Goal: Task Accomplishment & Management: Use online tool/utility

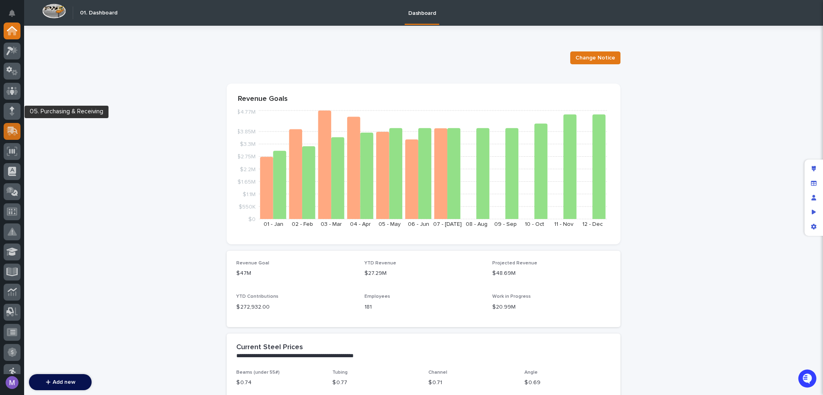
click at [14, 133] on icon at bounding box center [11, 132] width 10 height 8
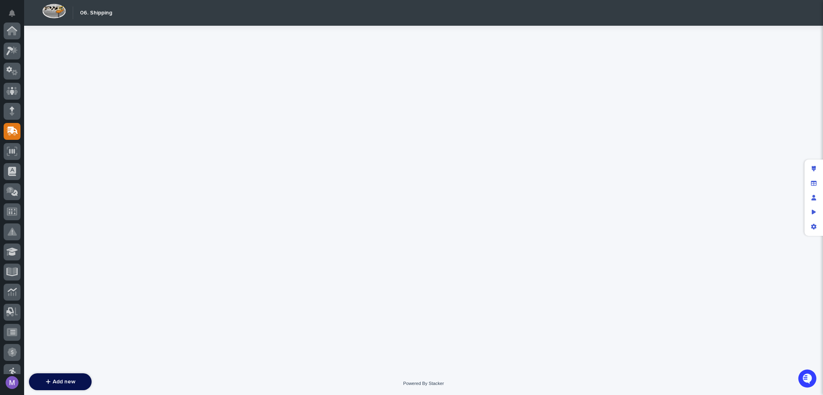
scroll to position [101, 0]
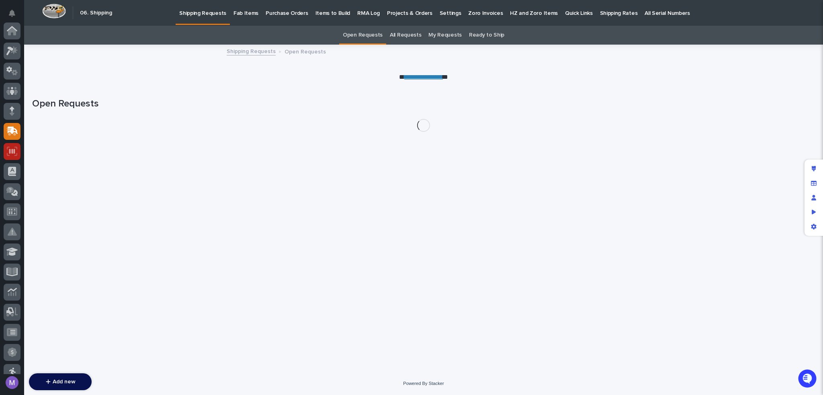
scroll to position [101, 0]
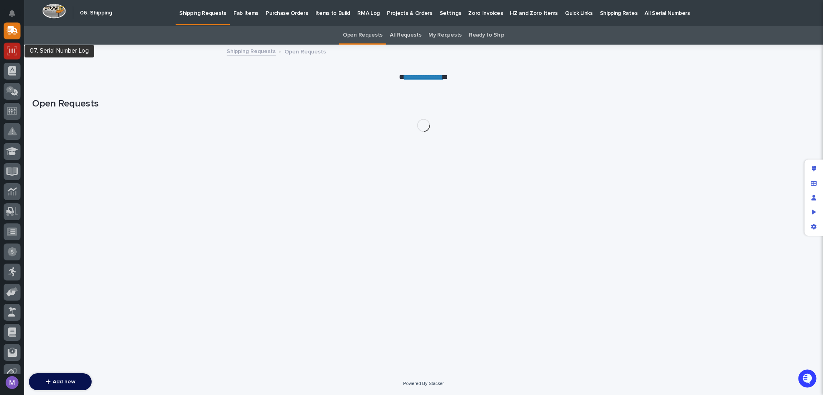
click at [12, 52] on icon at bounding box center [12, 50] width 6 height 5
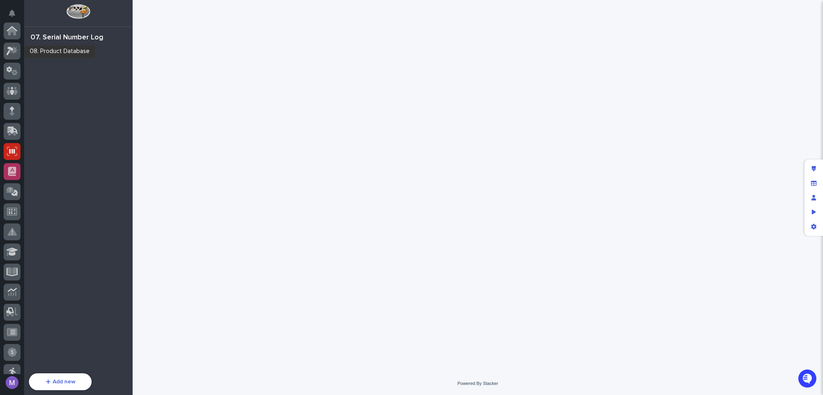
scroll to position [121, 0]
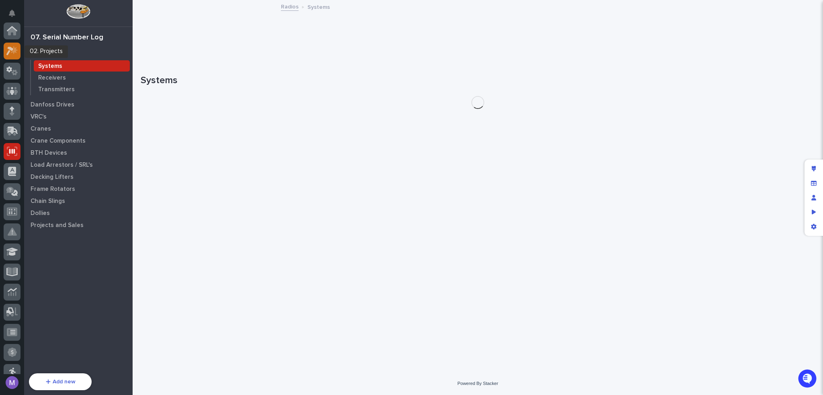
click at [12, 46] on icon at bounding box center [12, 50] width 12 height 9
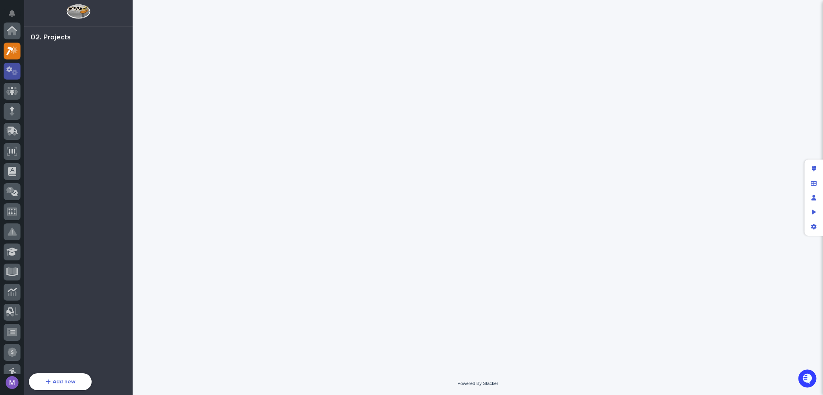
scroll to position [20, 0]
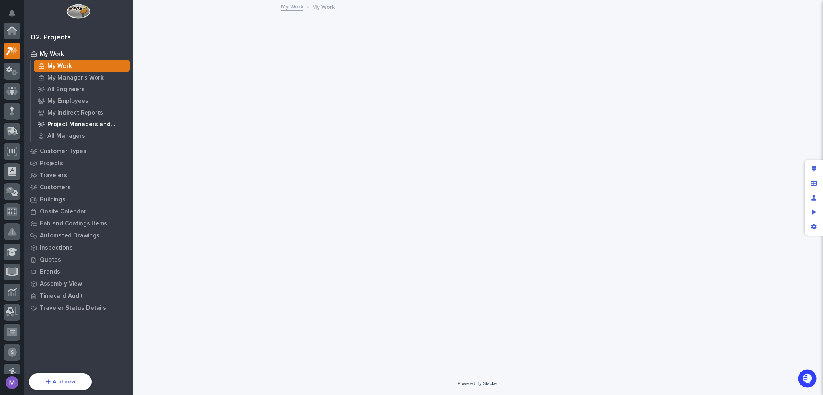
scroll to position [20, 0]
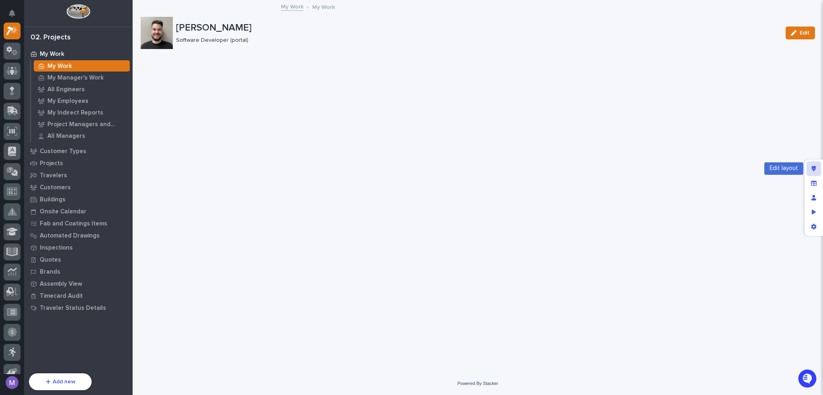
click at [811, 164] on div "Edit layout" at bounding box center [814, 169] width 14 height 14
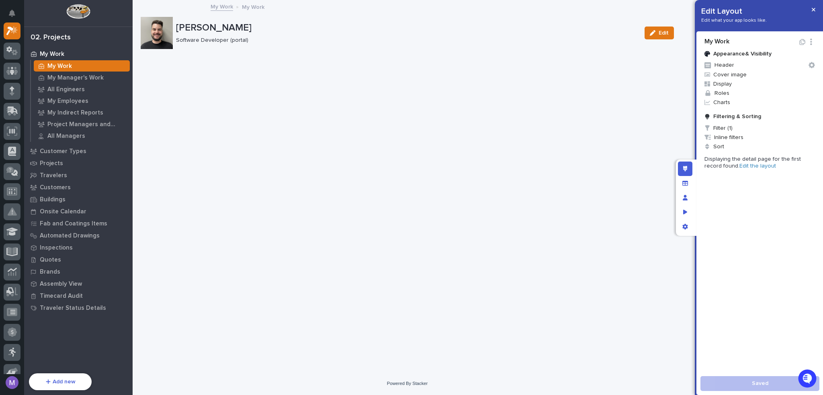
click at [754, 167] on link "Edit the layout" at bounding box center [758, 166] width 37 height 6
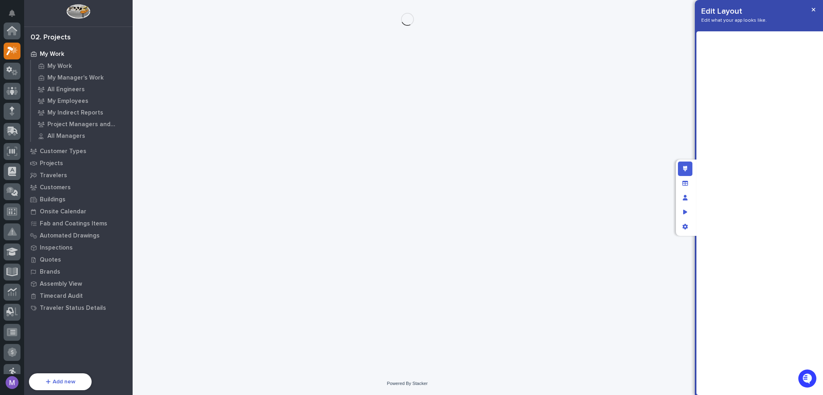
scroll to position [20, 0]
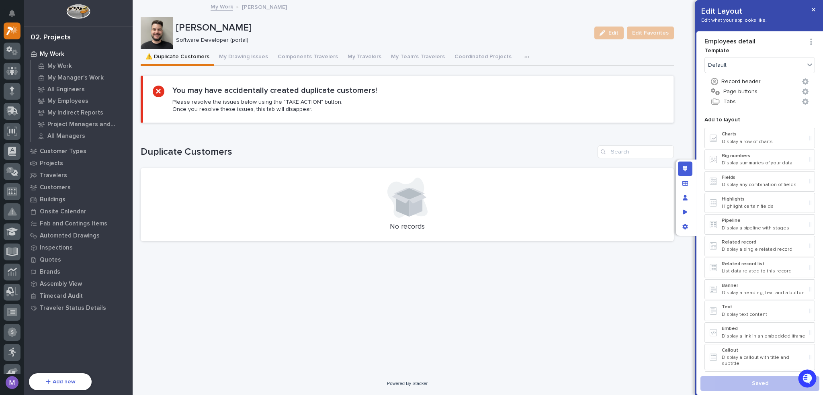
click at [525, 54] on icon "button" at bounding box center [527, 57] width 5 height 6
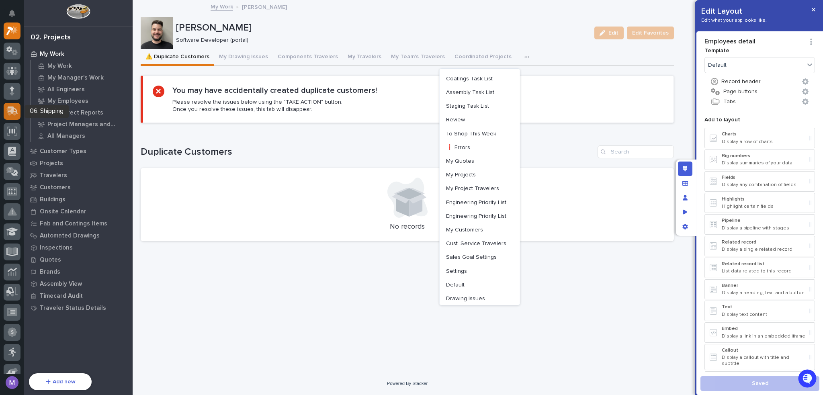
click at [11, 112] on icon at bounding box center [13, 111] width 10 height 8
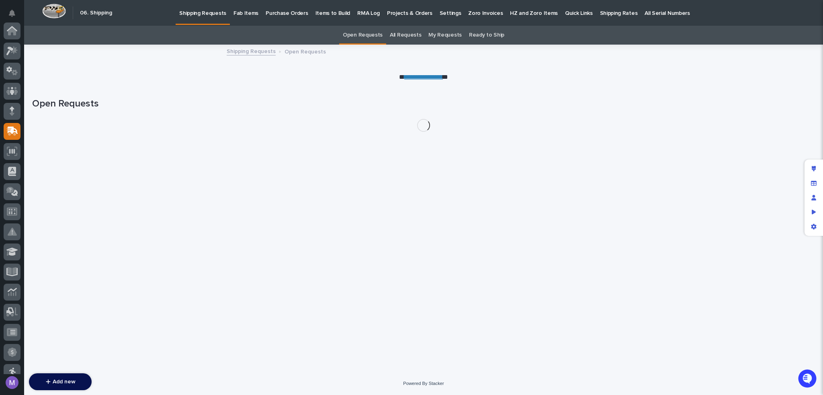
scroll to position [101, 0]
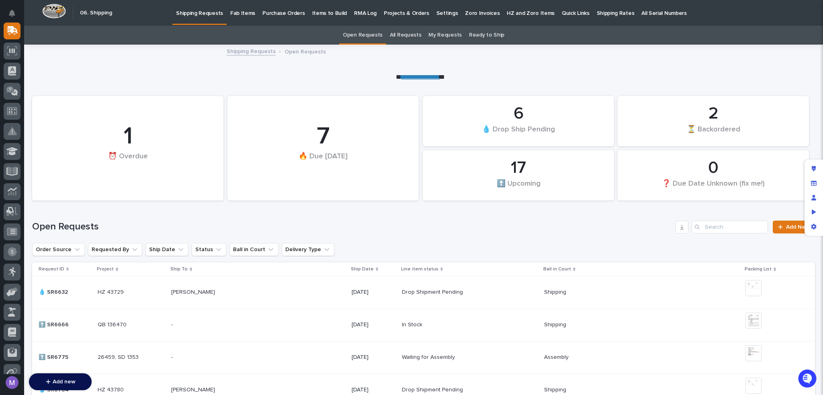
click at [243, 14] on p "Fab Items" at bounding box center [242, 8] width 25 height 17
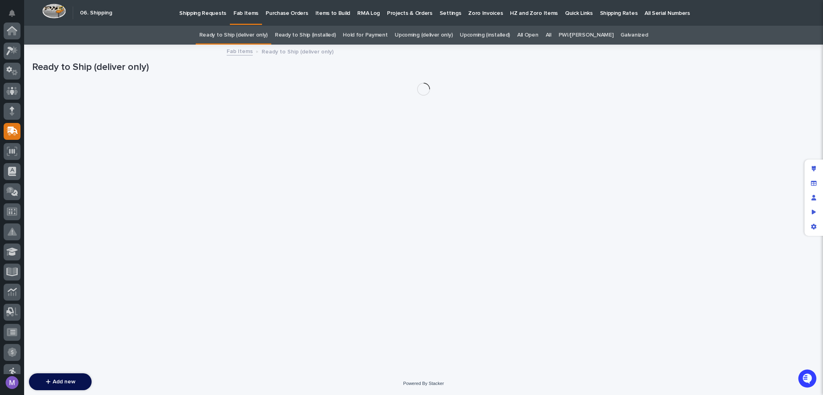
scroll to position [101, 0]
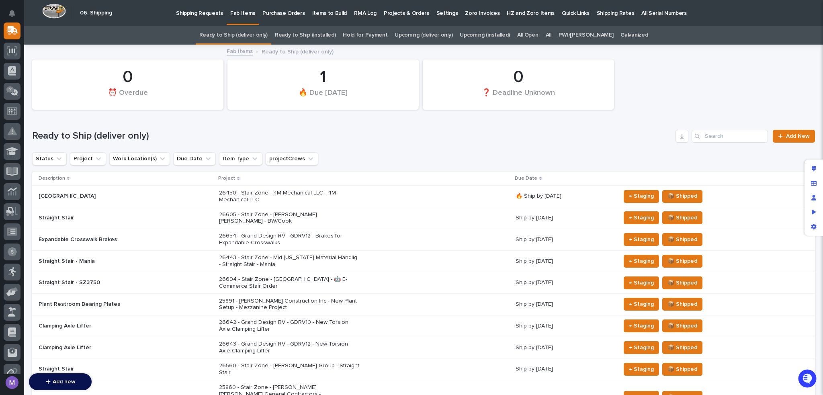
click at [434, 37] on link "Upcoming (deliver only)" at bounding box center [424, 35] width 58 height 19
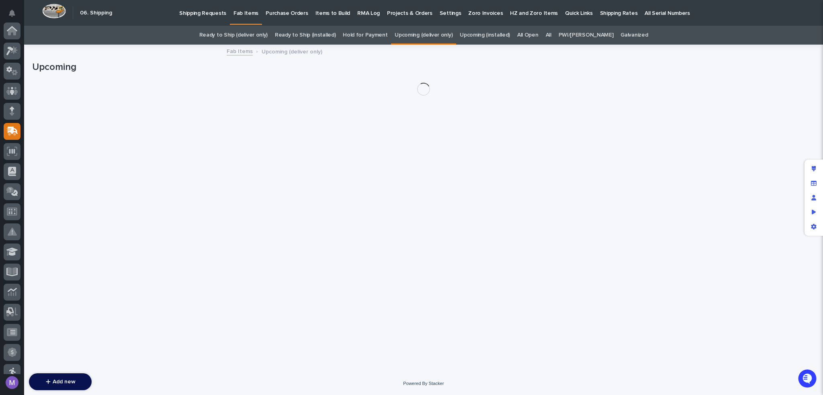
scroll to position [101, 0]
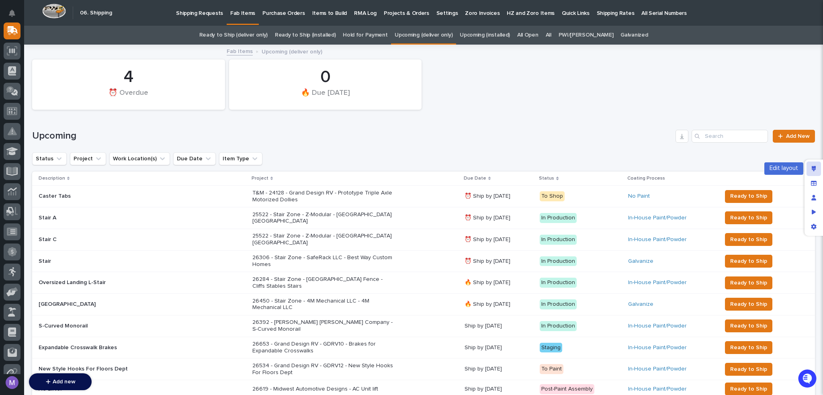
click at [814, 168] on icon "Edit layout" at bounding box center [814, 169] width 4 height 6
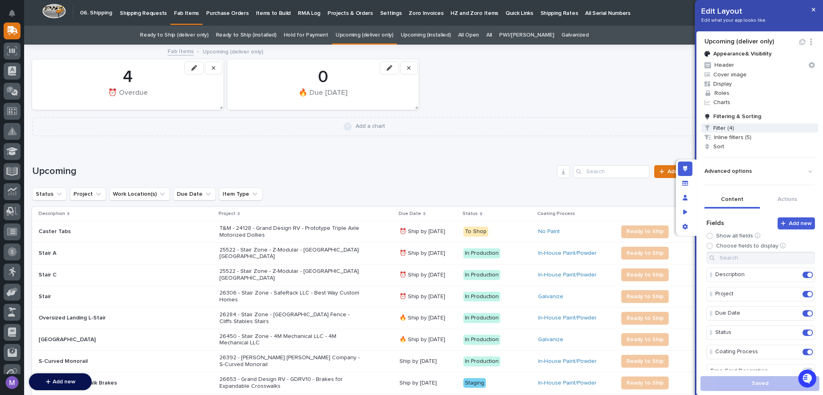
click at [729, 129] on span "Filter (4)" at bounding box center [760, 127] width 117 height 9
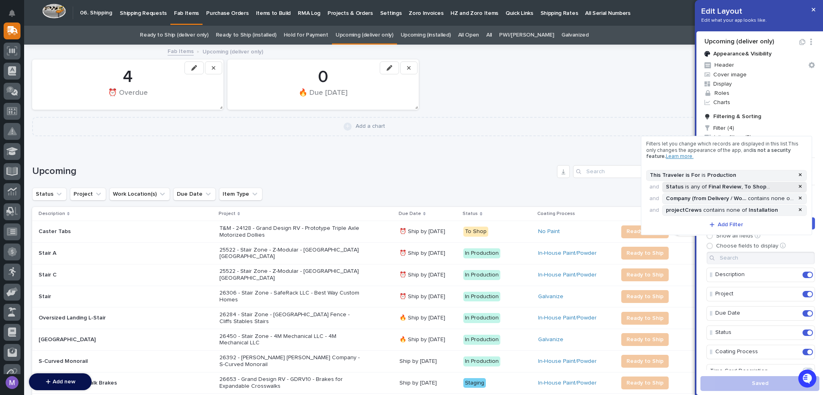
click at [751, 188] on div ", To Shop" at bounding box center [754, 187] width 25 height 7
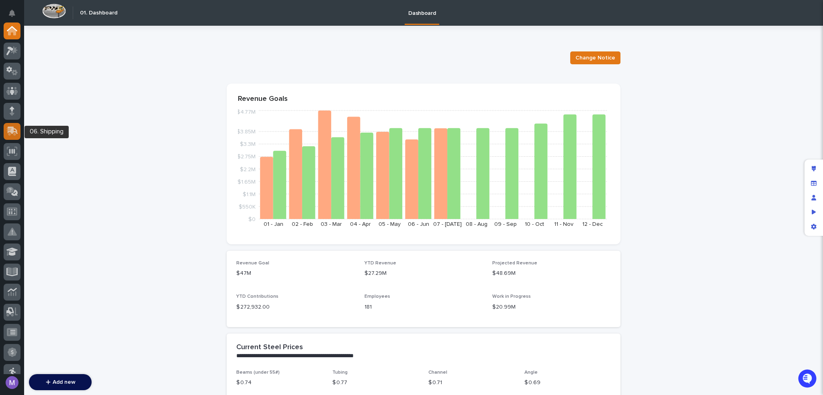
click at [16, 134] on icon at bounding box center [12, 131] width 12 height 9
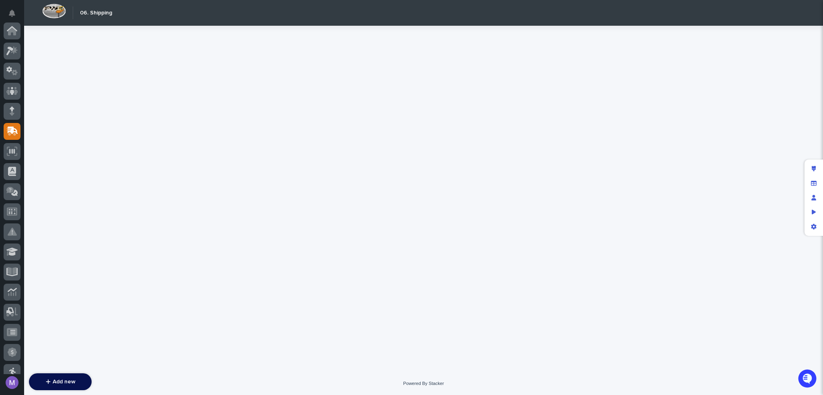
scroll to position [101, 0]
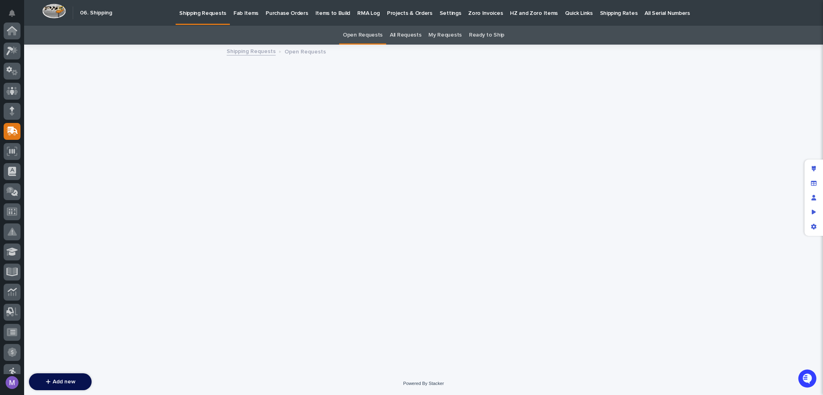
scroll to position [101, 0]
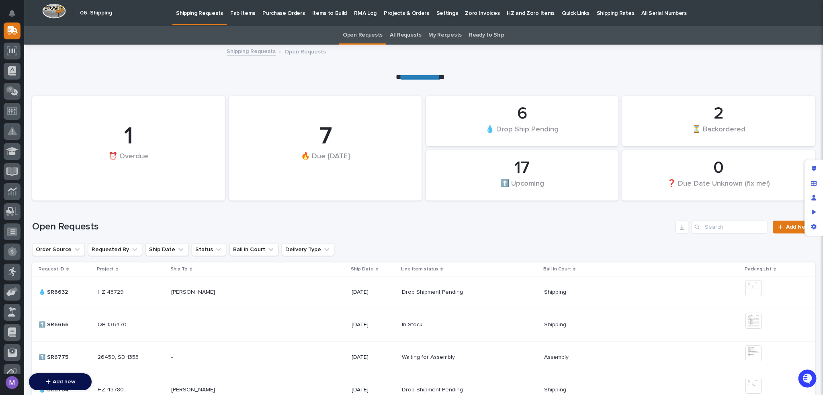
click at [318, 10] on p "Items to Build" at bounding box center [329, 8] width 35 height 17
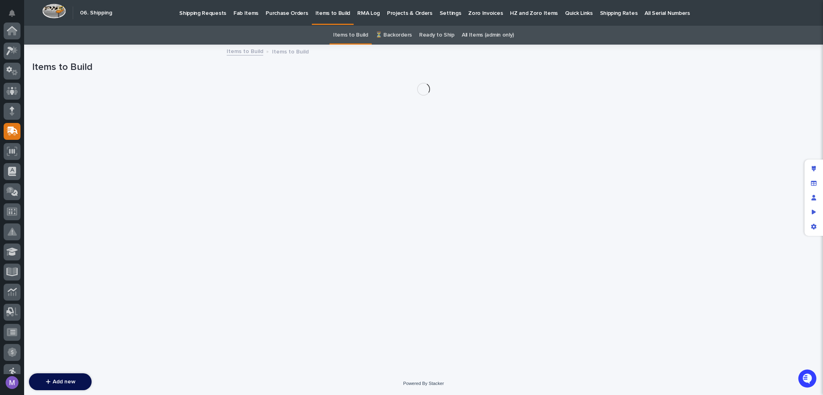
scroll to position [101, 0]
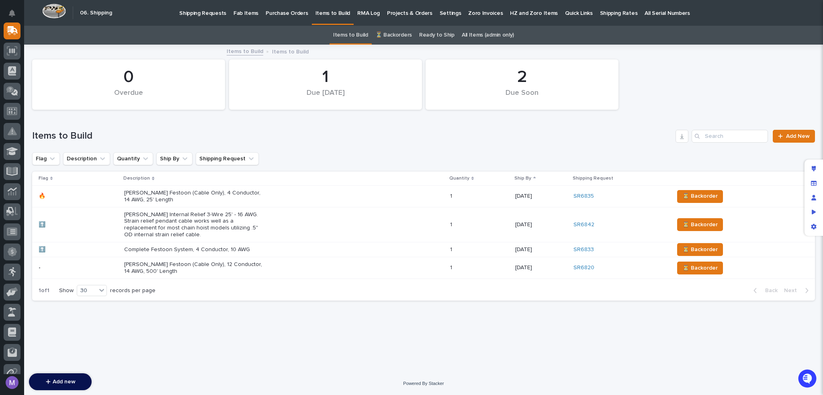
click at [396, 34] on link "⏳ Backorders" at bounding box center [394, 35] width 37 height 19
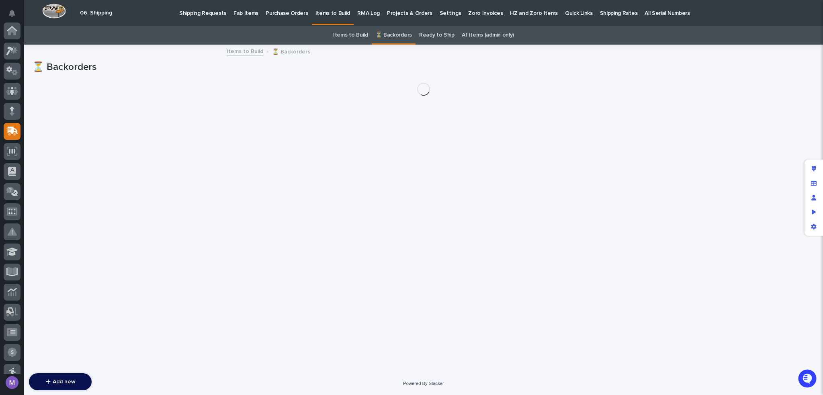
scroll to position [101, 0]
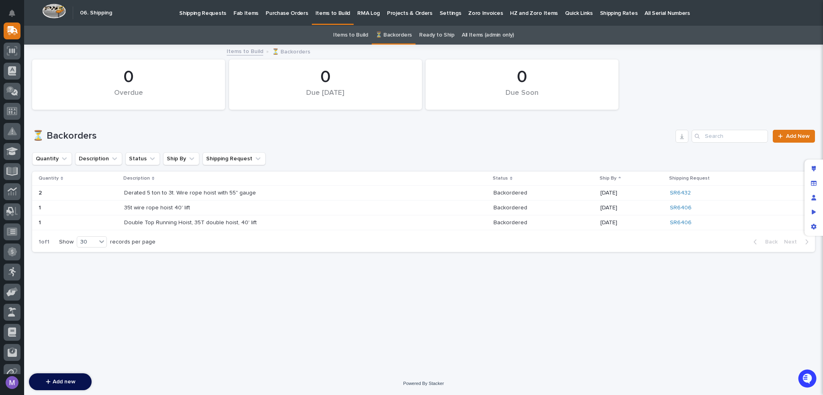
click at [431, 36] on link "Ready to Ship" at bounding box center [436, 35] width 35 height 19
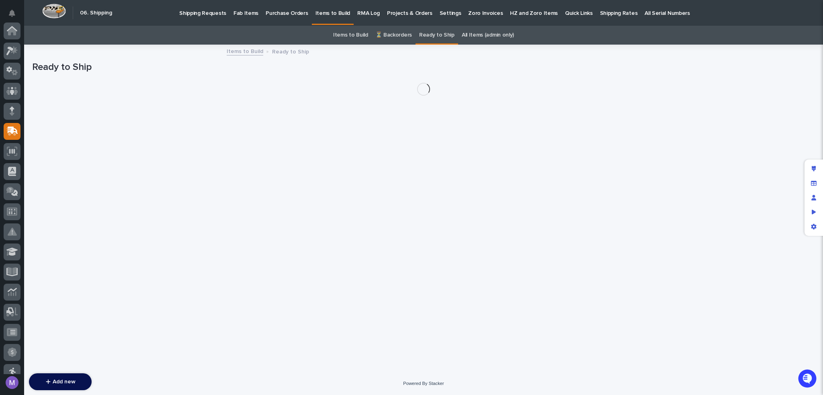
scroll to position [101, 0]
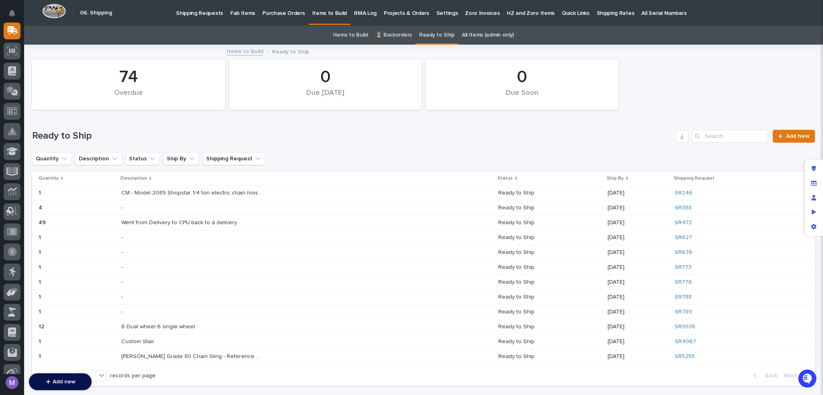
click at [301, 355] on div "[PERSON_NAME] Grade 80 Chain Sling - Reference Order SKU For Build & Shipping I…" at bounding box center [306, 356] width 371 height 13
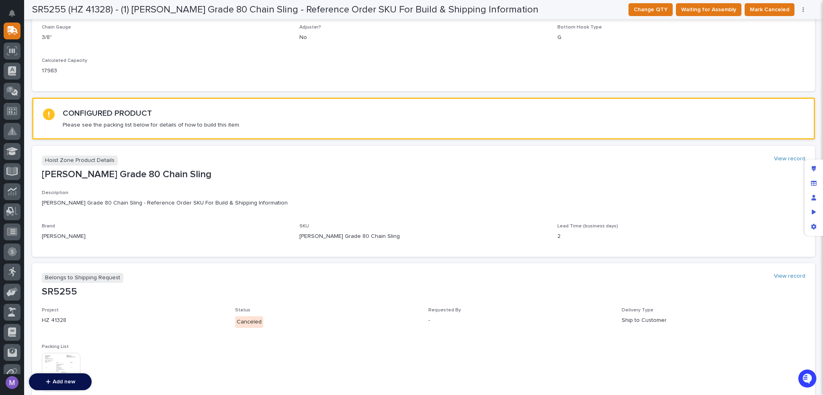
scroll to position [375, 0]
click at [497, 200] on p "[PERSON_NAME] Grade 80 Chain Sling - Reference Order SKU For Build & Shipping I…" at bounding box center [424, 204] width 764 height 8
click at [810, 166] on div "Edit layout" at bounding box center [814, 169] width 14 height 14
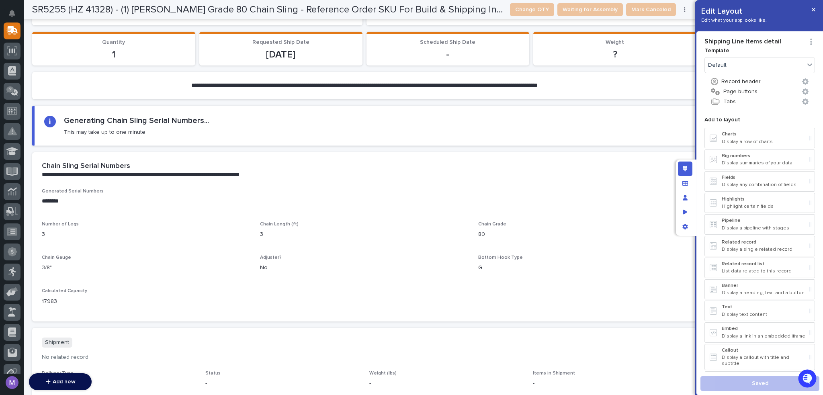
scroll to position [828, 0]
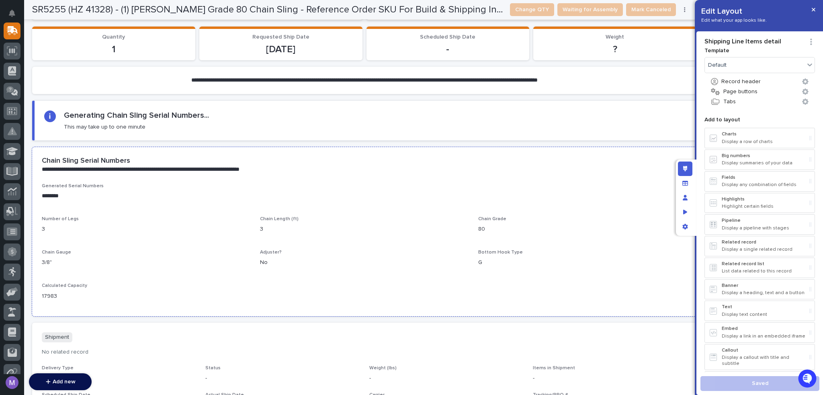
click at [449, 166] on p "**********" at bounding box center [360, 170] width 636 height 8
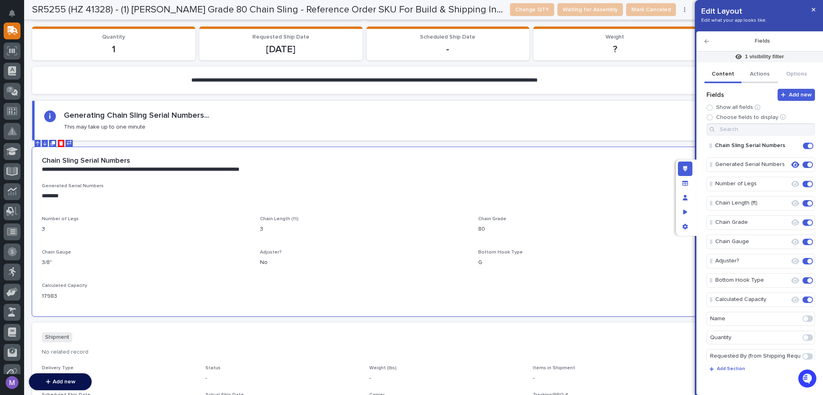
click at [766, 80] on button "Actions" at bounding box center [760, 74] width 37 height 17
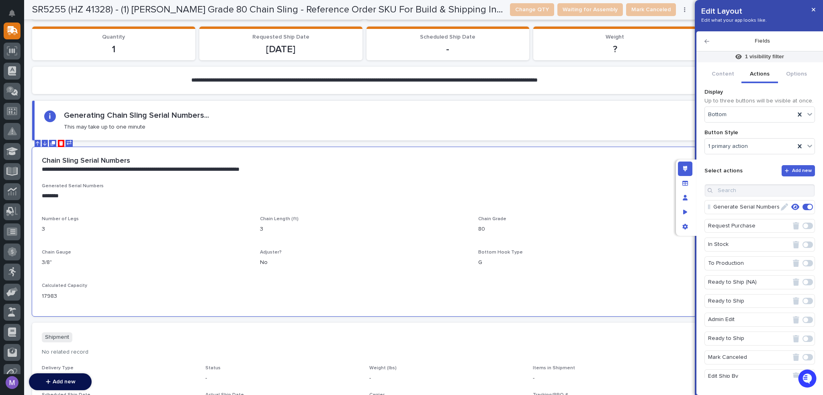
click at [792, 207] on icon "button" at bounding box center [796, 207] width 8 height 6
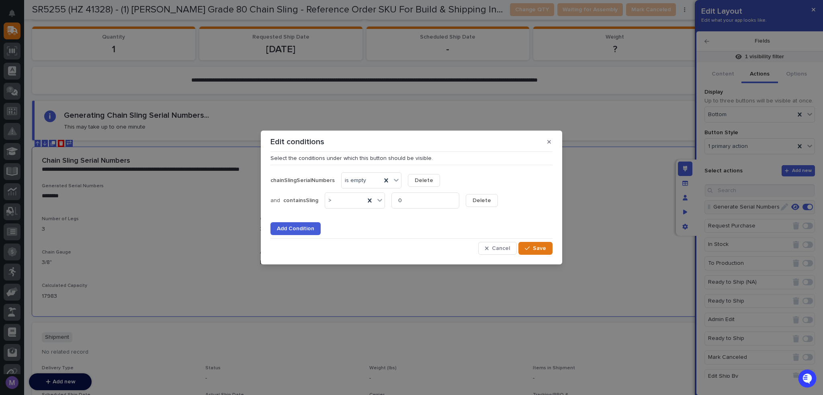
click at [413, 181] on button "Delete" at bounding box center [424, 180] width 32 height 13
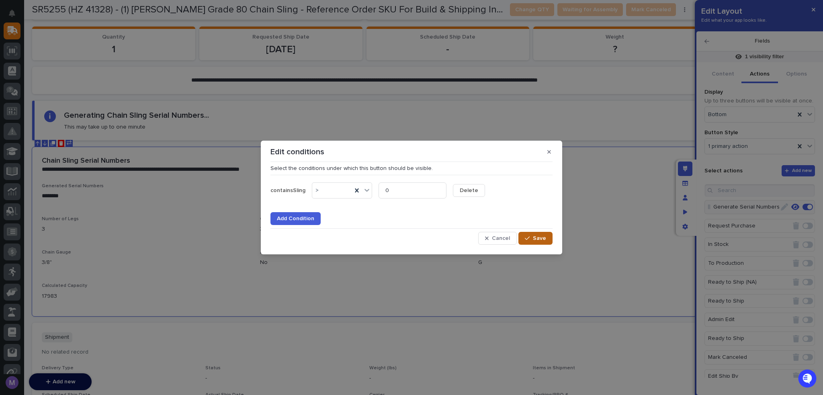
click at [523, 236] on button "Save" at bounding box center [536, 238] width 34 height 13
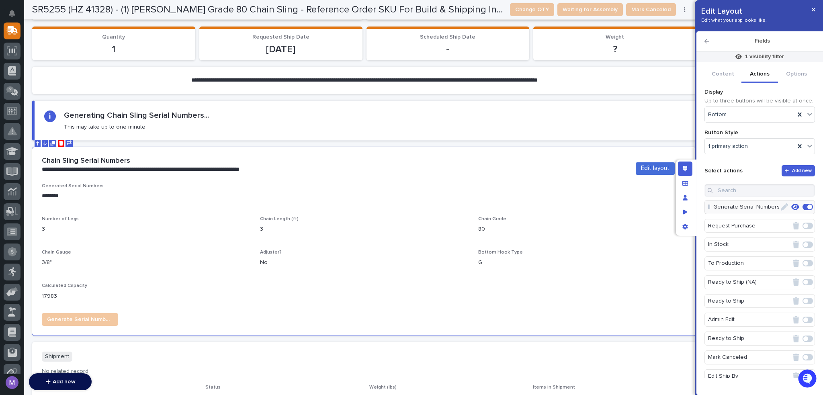
click at [688, 169] on div "Edit layout" at bounding box center [685, 169] width 14 height 14
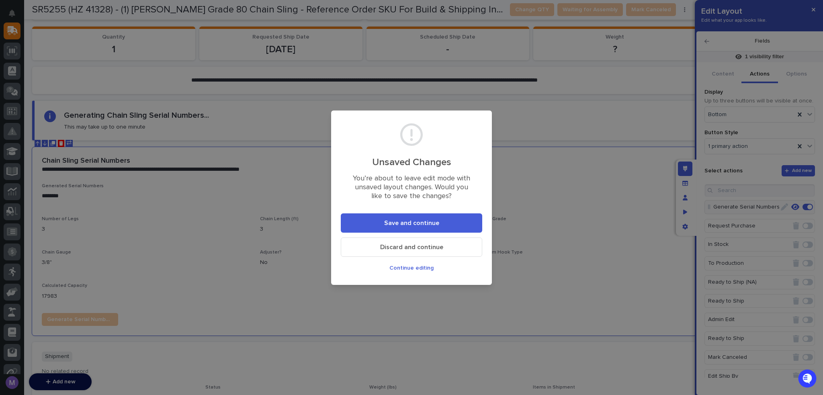
click at [441, 229] on button "Save and continue" at bounding box center [412, 222] width 142 height 19
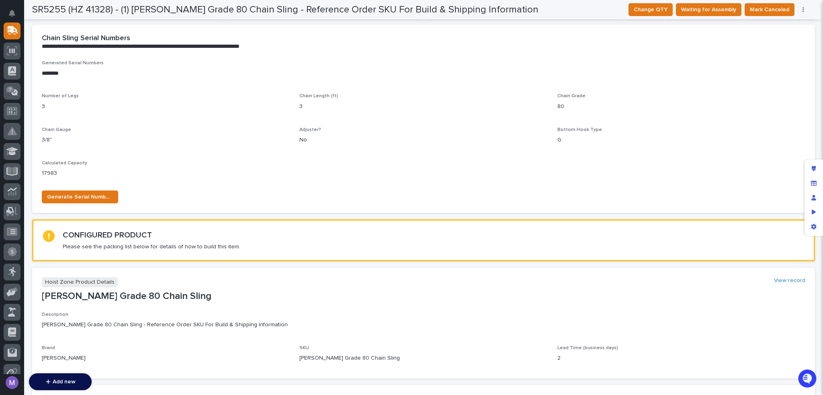
scroll to position [153, 0]
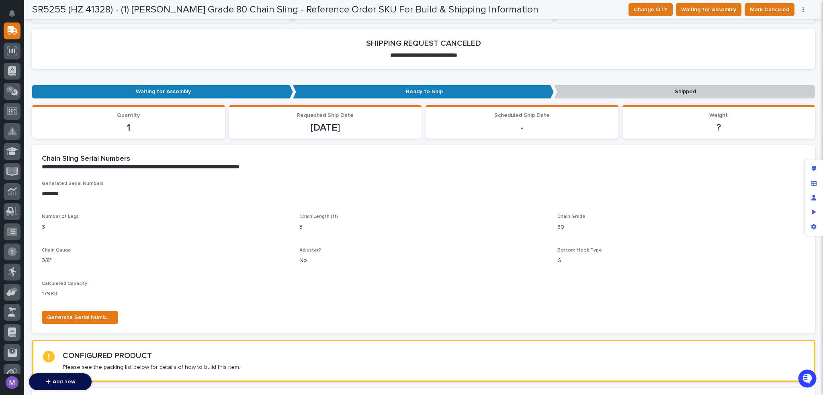
click at [109, 305] on div "Generate Serial Numbers" at bounding box center [424, 316] width 764 height 23
click at [103, 312] on button "Generate Serial Numbers" at bounding box center [80, 317] width 76 height 13
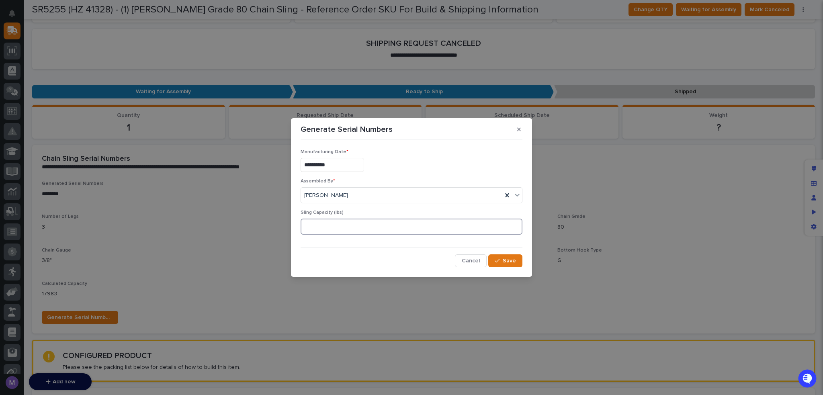
click at [409, 229] on input at bounding box center [412, 227] width 222 height 16
click at [515, 128] on button "button" at bounding box center [519, 129] width 13 height 13
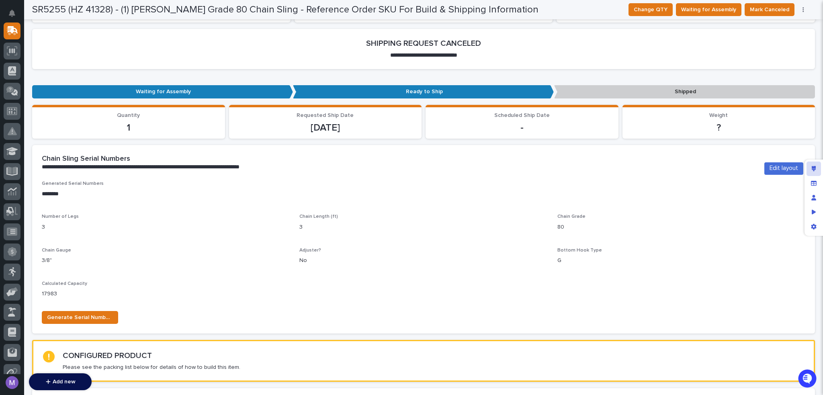
click at [813, 167] on icon "Edit layout" at bounding box center [814, 169] width 4 height 6
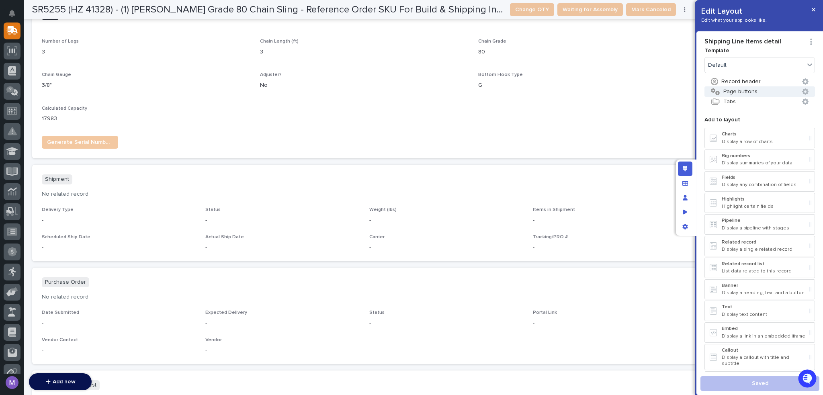
click at [741, 92] on button "Page buttons" at bounding box center [760, 91] width 111 height 10
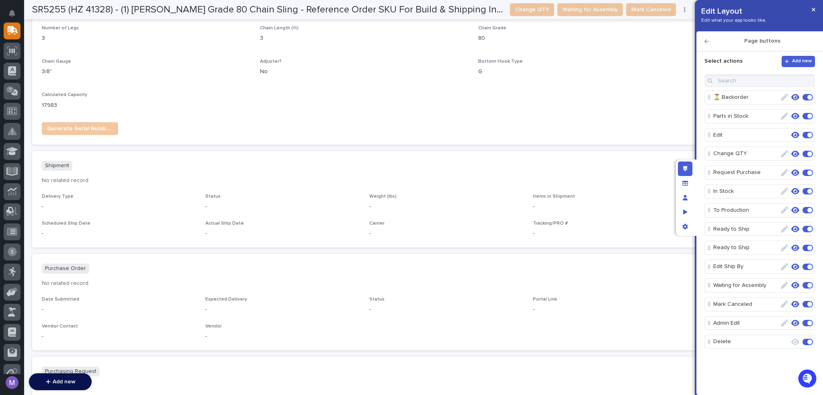
scroll to position [942, 0]
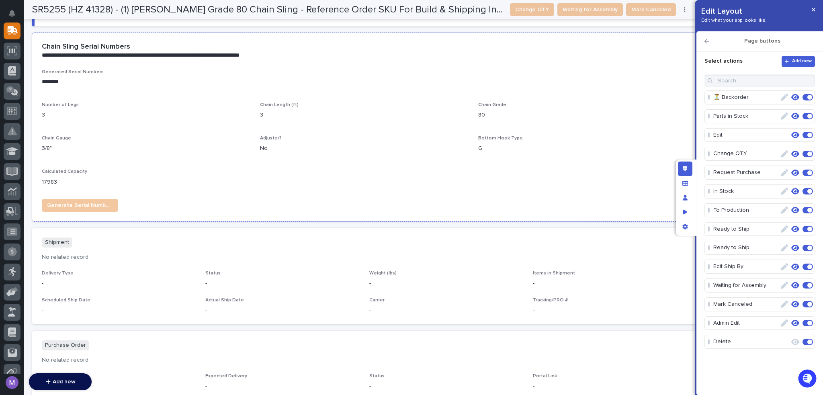
click at [361, 142] on div "Adjuster? No" at bounding box center [364, 147] width 209 height 24
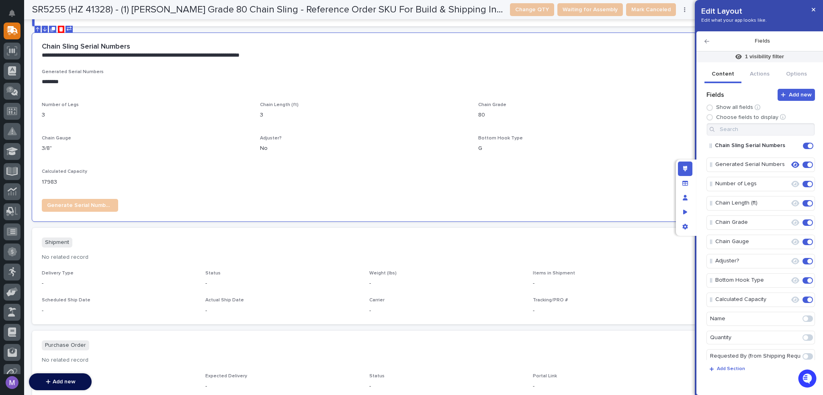
click at [790, 165] on icon "Edit" at bounding box center [790, 164] width 0 height 7
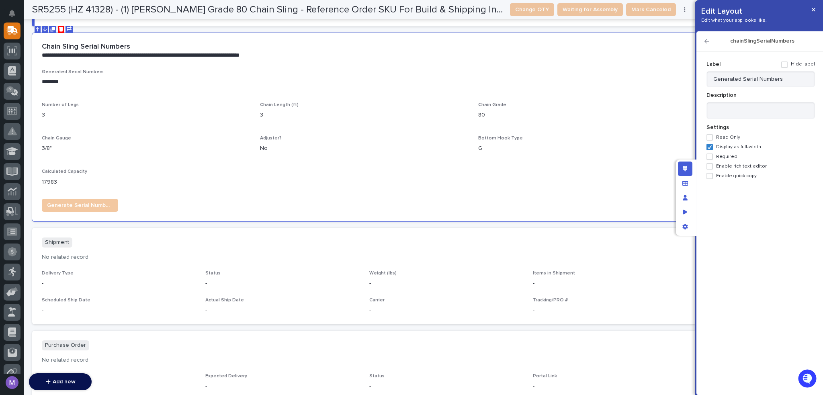
click at [717, 157] on span "Required" at bounding box center [726, 157] width 21 height 6
click at [707, 41] on icon "button" at bounding box center [707, 41] width 5 height 4
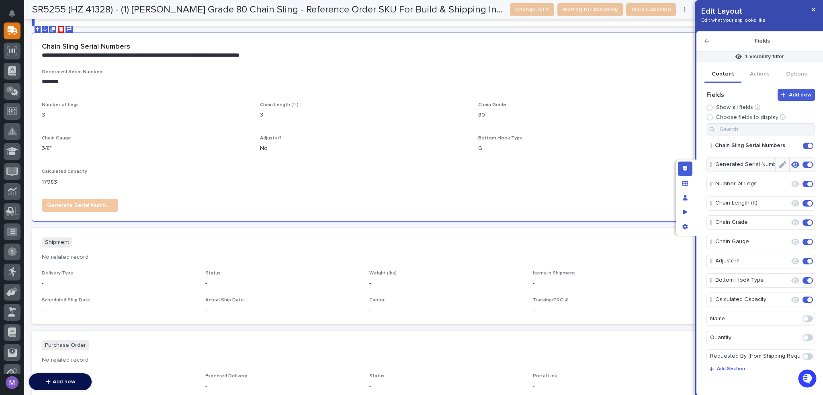
click at [780, 164] on icon "Edit" at bounding box center [782, 164] width 7 height 7
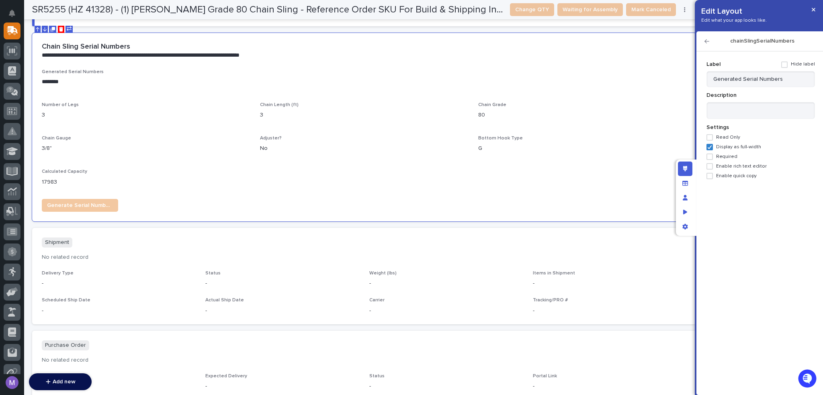
click at [706, 41] on icon "button" at bounding box center [707, 41] width 5 height 4
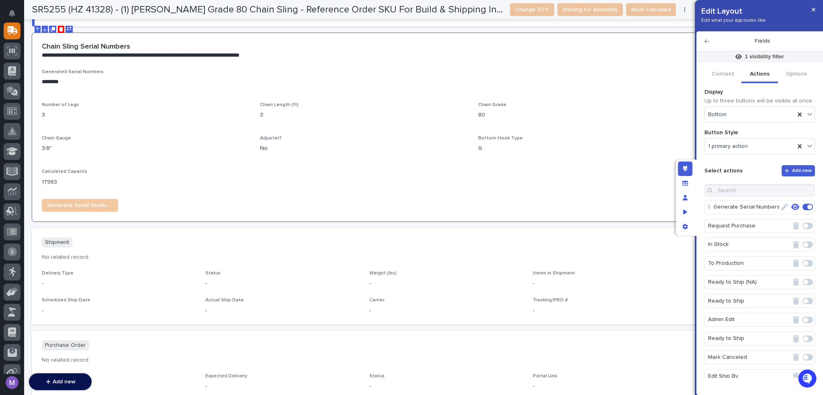
click at [762, 72] on button "Actions" at bounding box center [760, 74] width 37 height 17
click at [781, 207] on icon "button" at bounding box center [784, 206] width 7 height 7
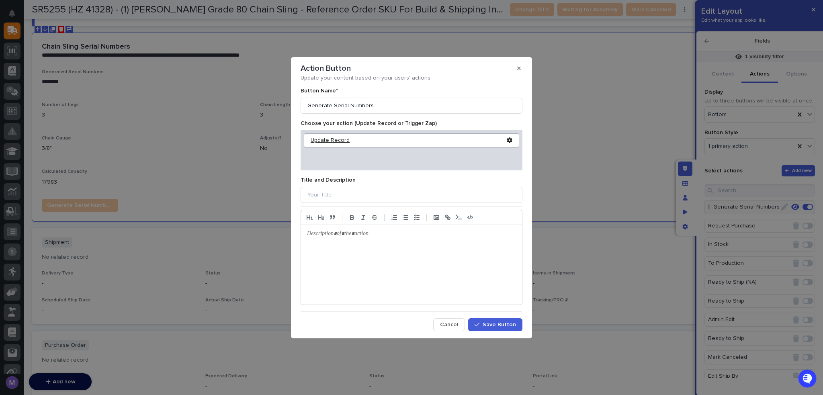
click at [341, 143] on div "Update Record" at bounding box center [409, 140] width 196 height 7
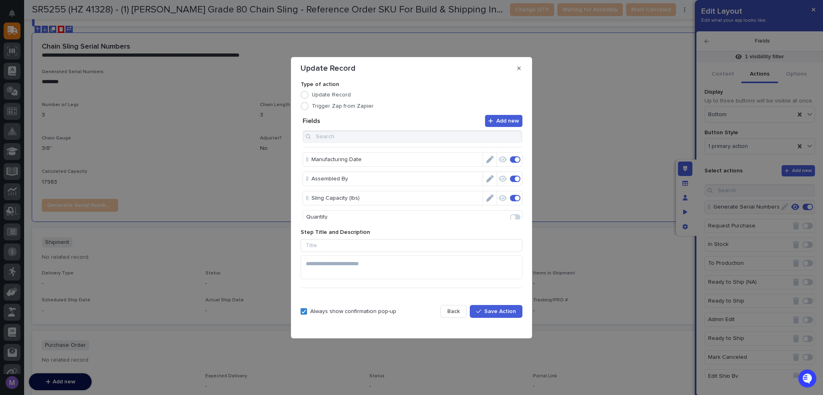
scroll to position [0, 0]
click at [487, 208] on icon "Edit" at bounding box center [489, 211] width 7 height 7
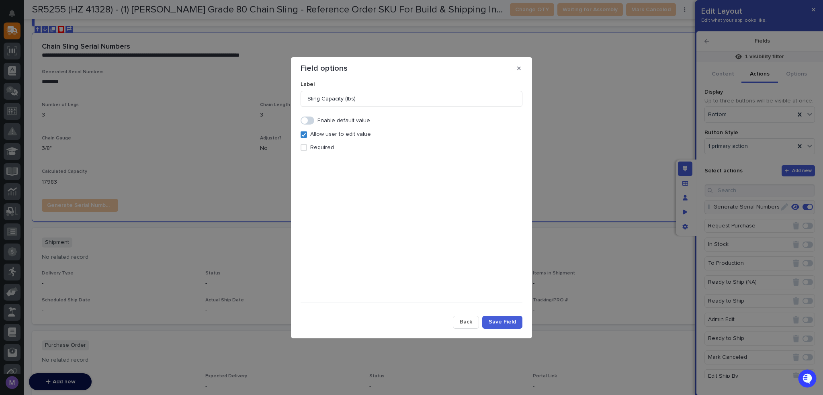
drag, startPoint x: 309, startPoint y: 153, endPoint x: 310, endPoint y: 148, distance: 5.5
click at [309, 151] on div at bounding box center [412, 220] width 222 height 139
click at [312, 146] on p "Required" at bounding box center [322, 147] width 24 height 7
click at [515, 320] on span "Save Field" at bounding box center [502, 321] width 27 height 7
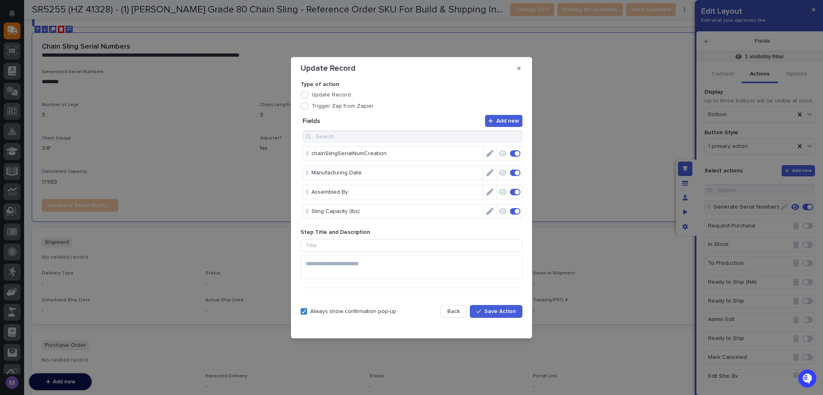
click at [518, 313] on button "Save Action" at bounding box center [496, 311] width 53 height 13
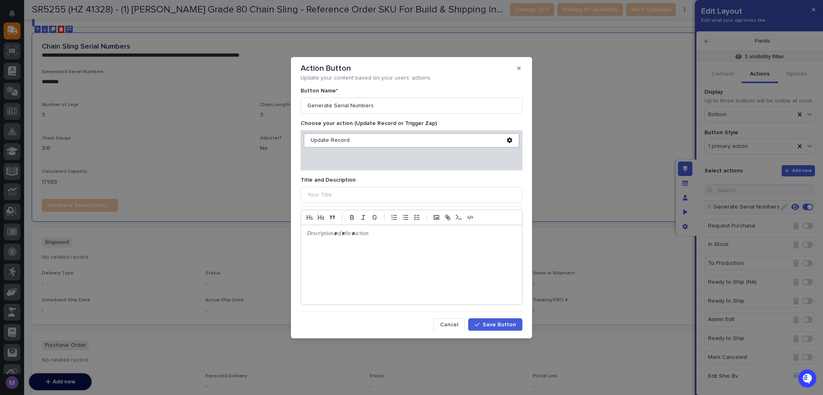
click at [511, 320] on button "Save Button" at bounding box center [495, 324] width 54 height 13
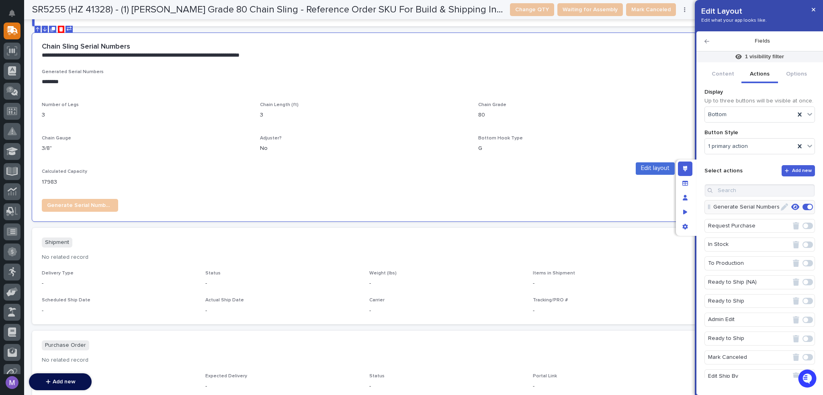
click at [690, 172] on div "Edit layout" at bounding box center [685, 169] width 14 height 14
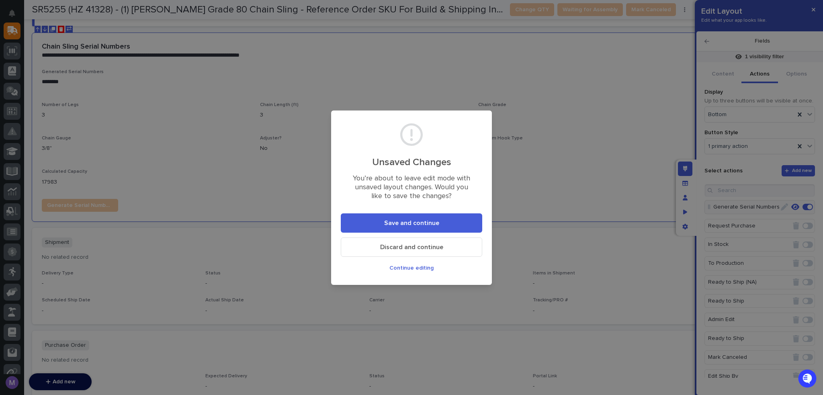
click at [420, 217] on button "Save and continue" at bounding box center [412, 222] width 142 height 19
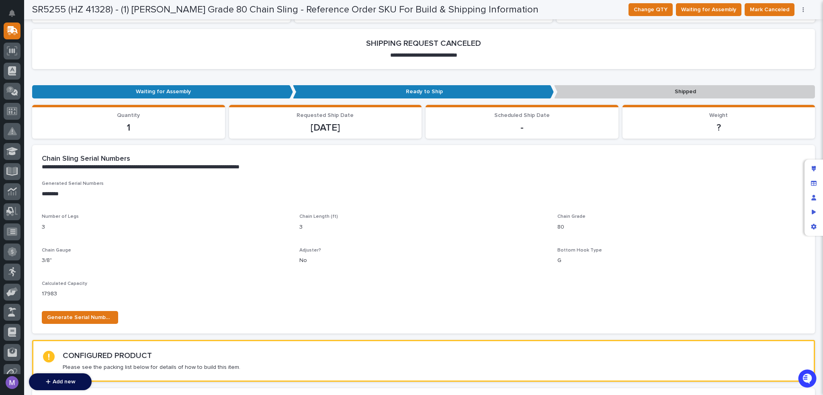
scroll to position [153, 0]
click at [100, 313] on span "Generate Serial Numbers" at bounding box center [80, 318] width 66 height 10
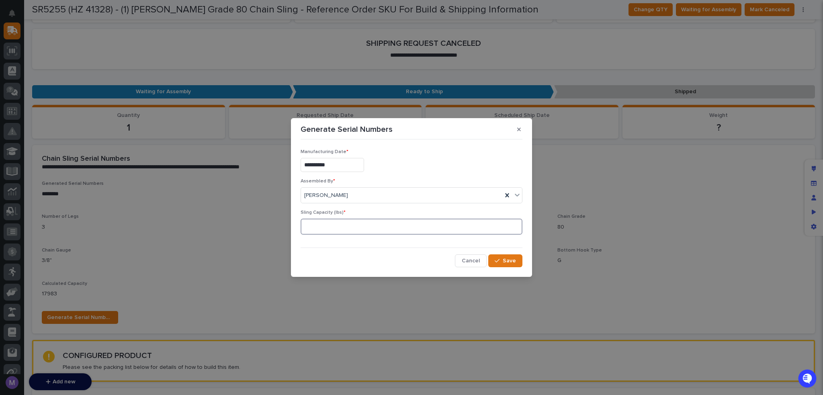
click at [393, 222] on input at bounding box center [412, 227] width 222 height 16
drag, startPoint x: 393, startPoint y: 222, endPoint x: 411, endPoint y: 232, distance: 20.7
click at [393, 223] on input at bounding box center [412, 227] width 222 height 16
click at [466, 257] on button "Cancel" at bounding box center [471, 261] width 32 height 13
